Goal: Download file/media

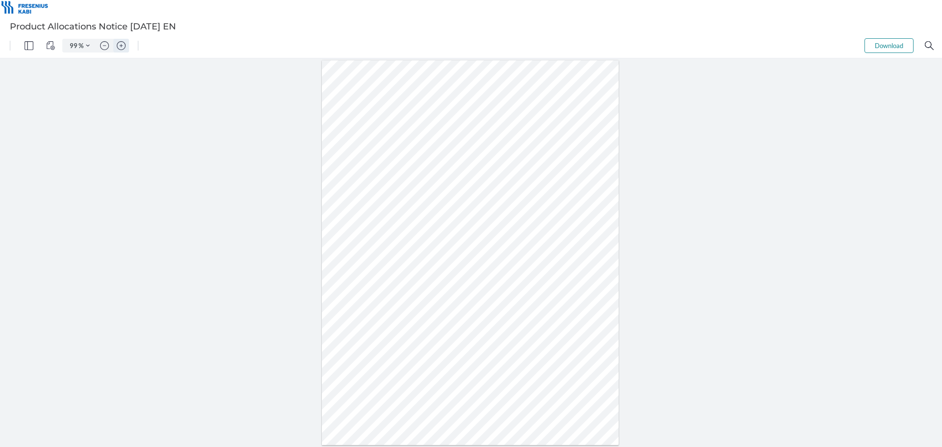
click at [121, 46] on img "Zoom in" at bounding box center [121, 45] width 9 height 9
type input "174"
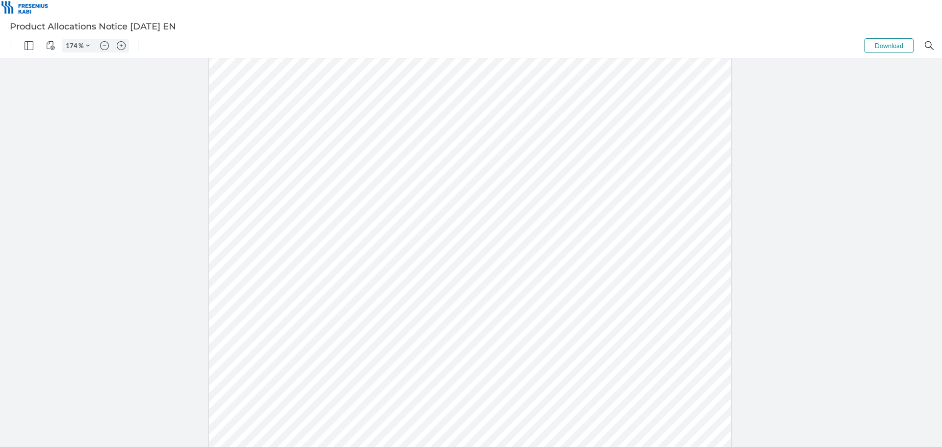
click at [261, 253] on div at bounding box center [470, 261] width 522 height 676
click at [261, 252] on div at bounding box center [470, 261] width 522 height 676
drag, startPoint x: 283, startPoint y: 249, endPoint x: 247, endPoint y: 247, distance: 36.3
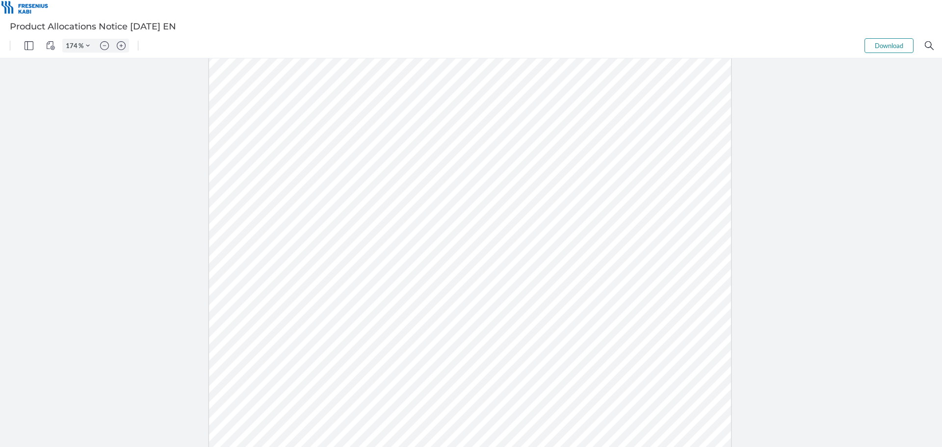
click at [247, 247] on div at bounding box center [470, 261] width 522 height 676
click at [883, 40] on button "Download" at bounding box center [888, 45] width 49 height 15
